Goal: Task Accomplishment & Management: Use online tool/utility

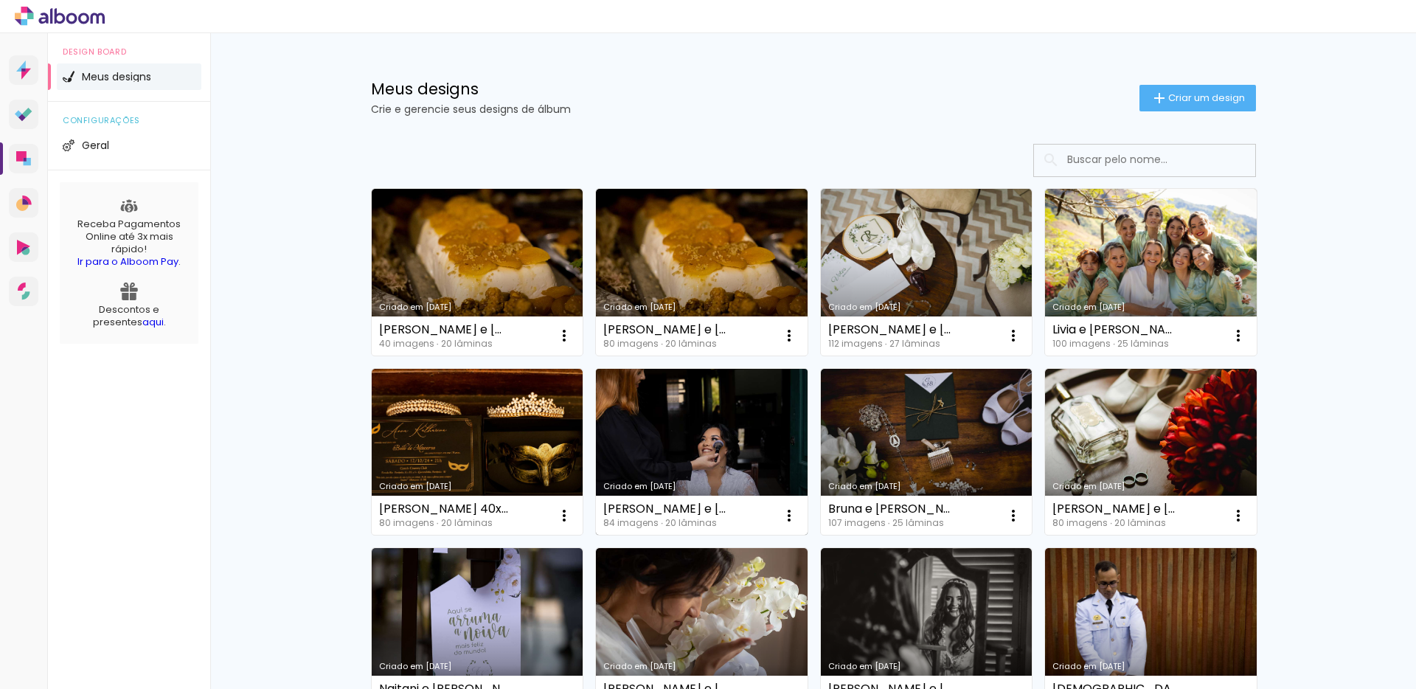
click at [710, 432] on link "Criado em [DATE]" at bounding box center [702, 452] width 212 height 167
